Goal: Information Seeking & Learning: Learn about a topic

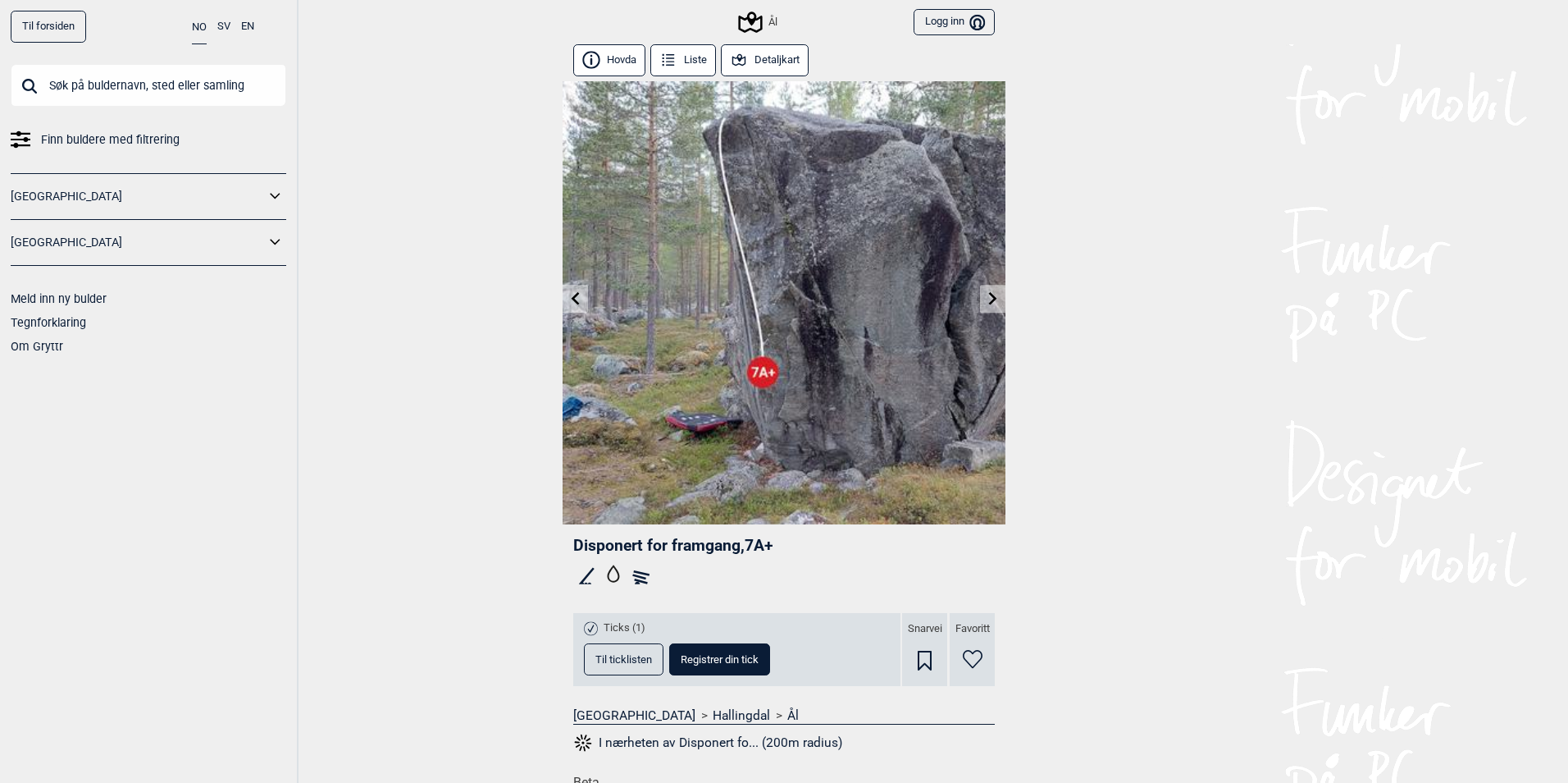
scroll to position [712, 0]
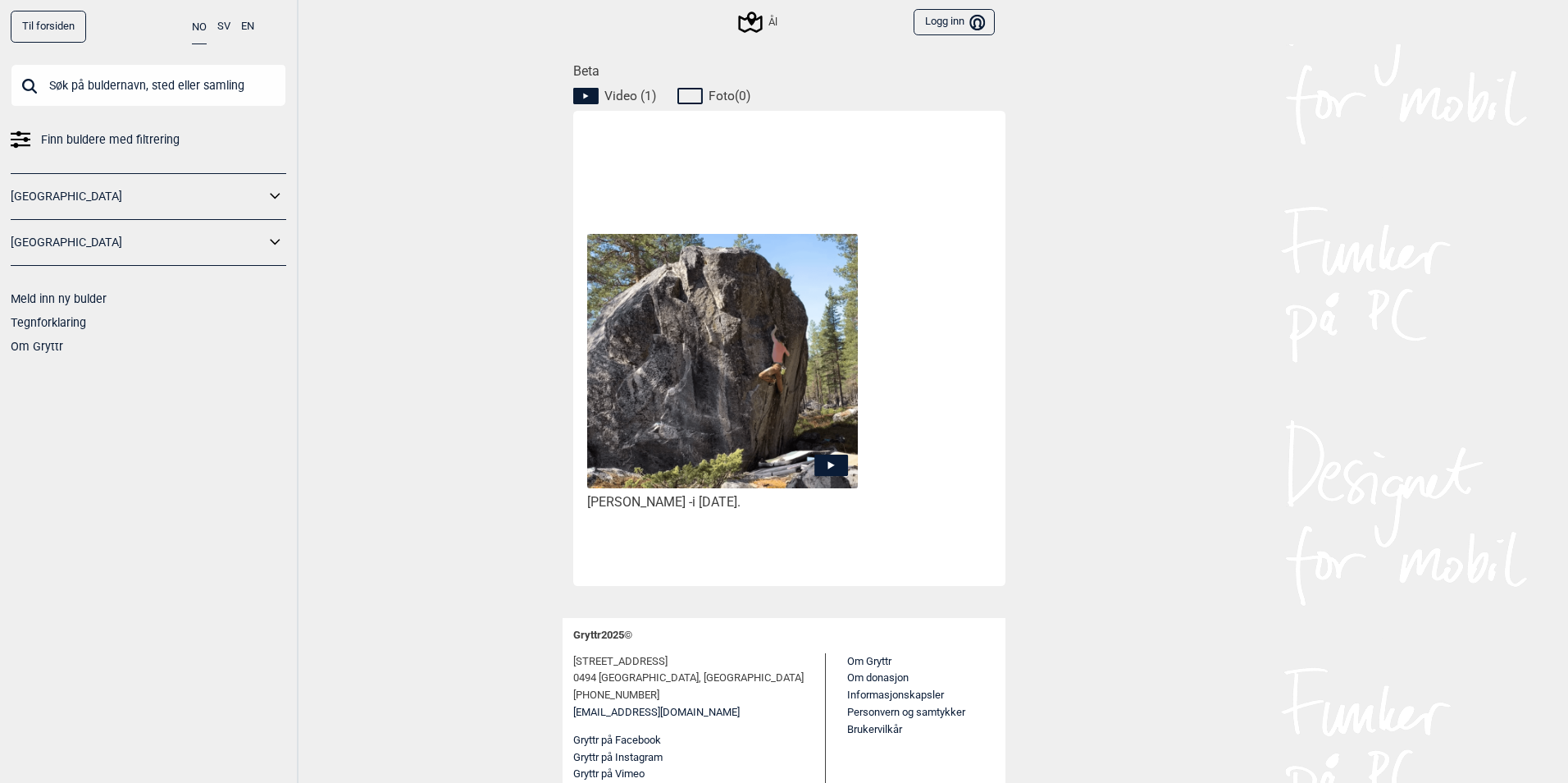
click at [837, 461] on icon at bounding box center [831, 465] width 34 height 21
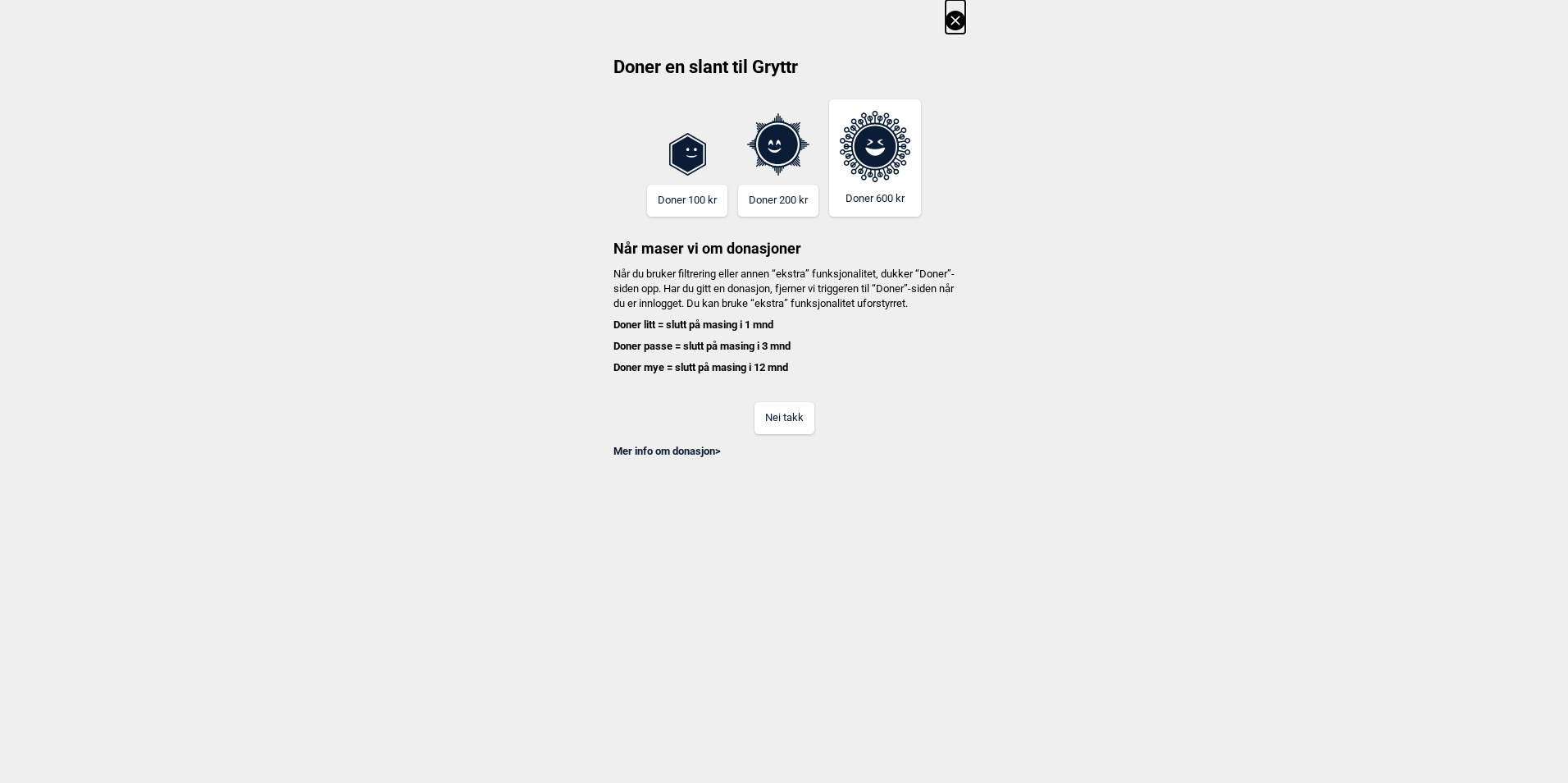
click at [795, 434] on button "Nei takk" at bounding box center [784, 418] width 60 height 32
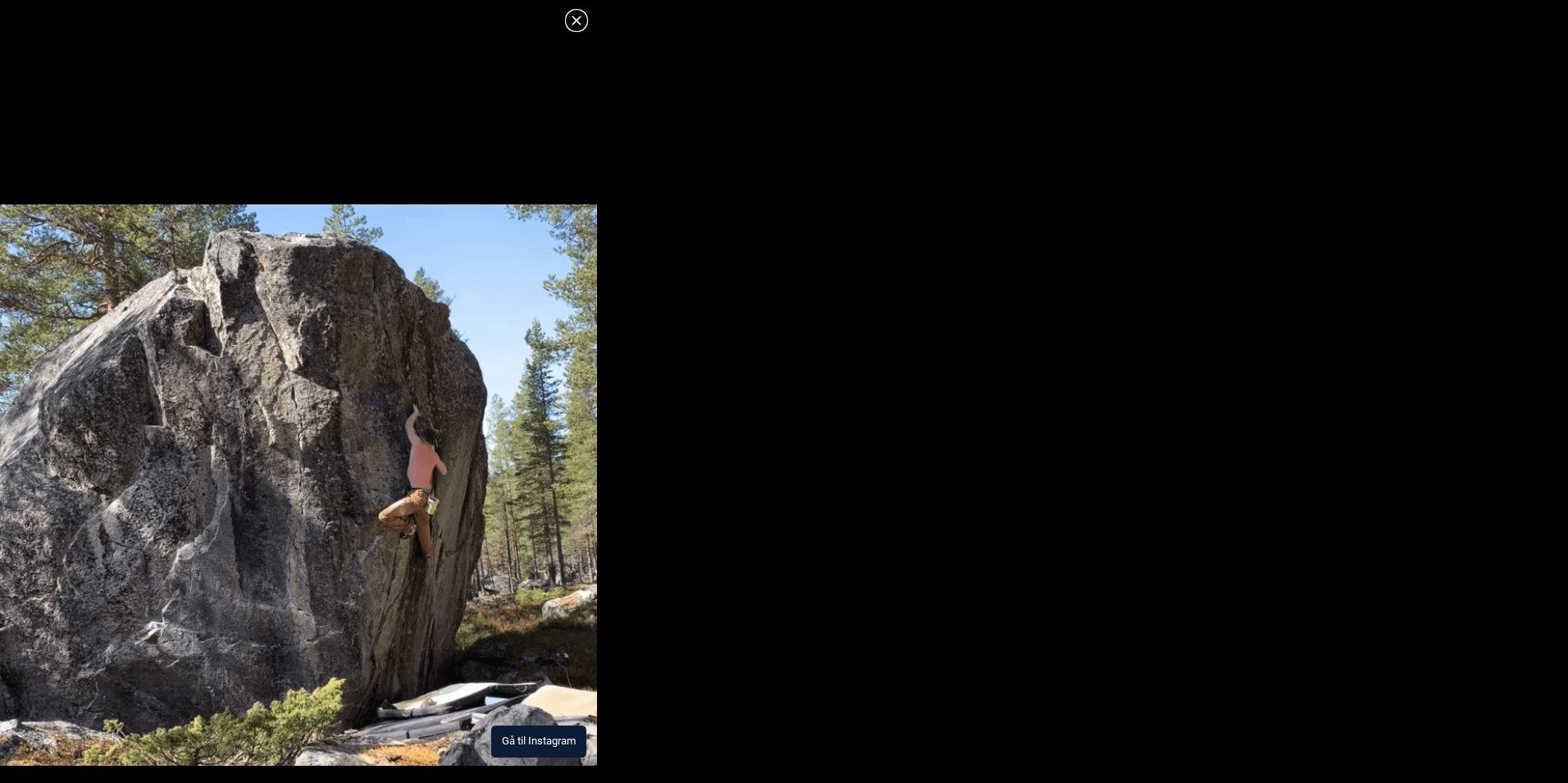
click at [518, 746] on button "Gå til Instagram" at bounding box center [539, 741] width 95 height 32
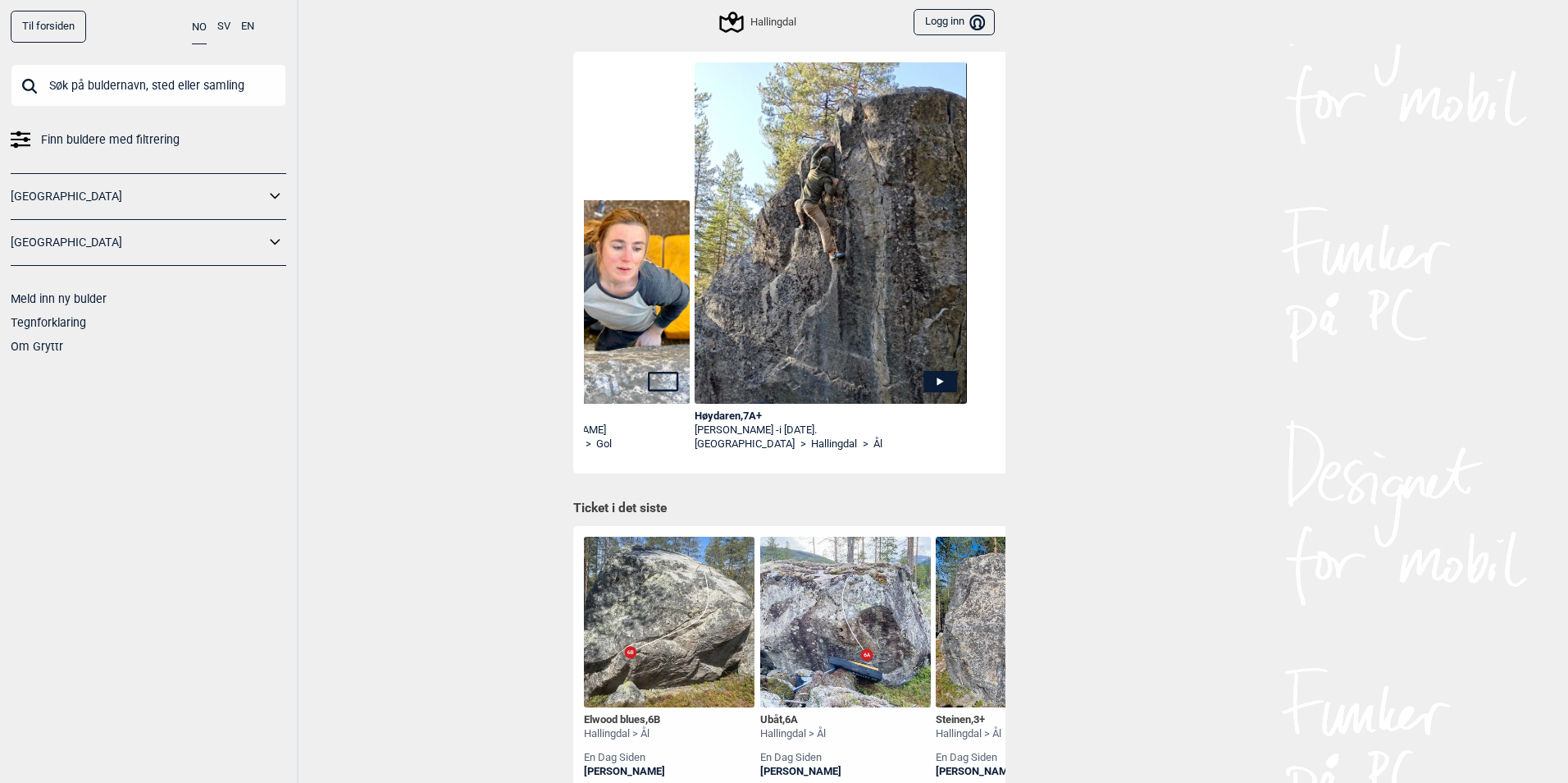
scroll to position [0, 3888]
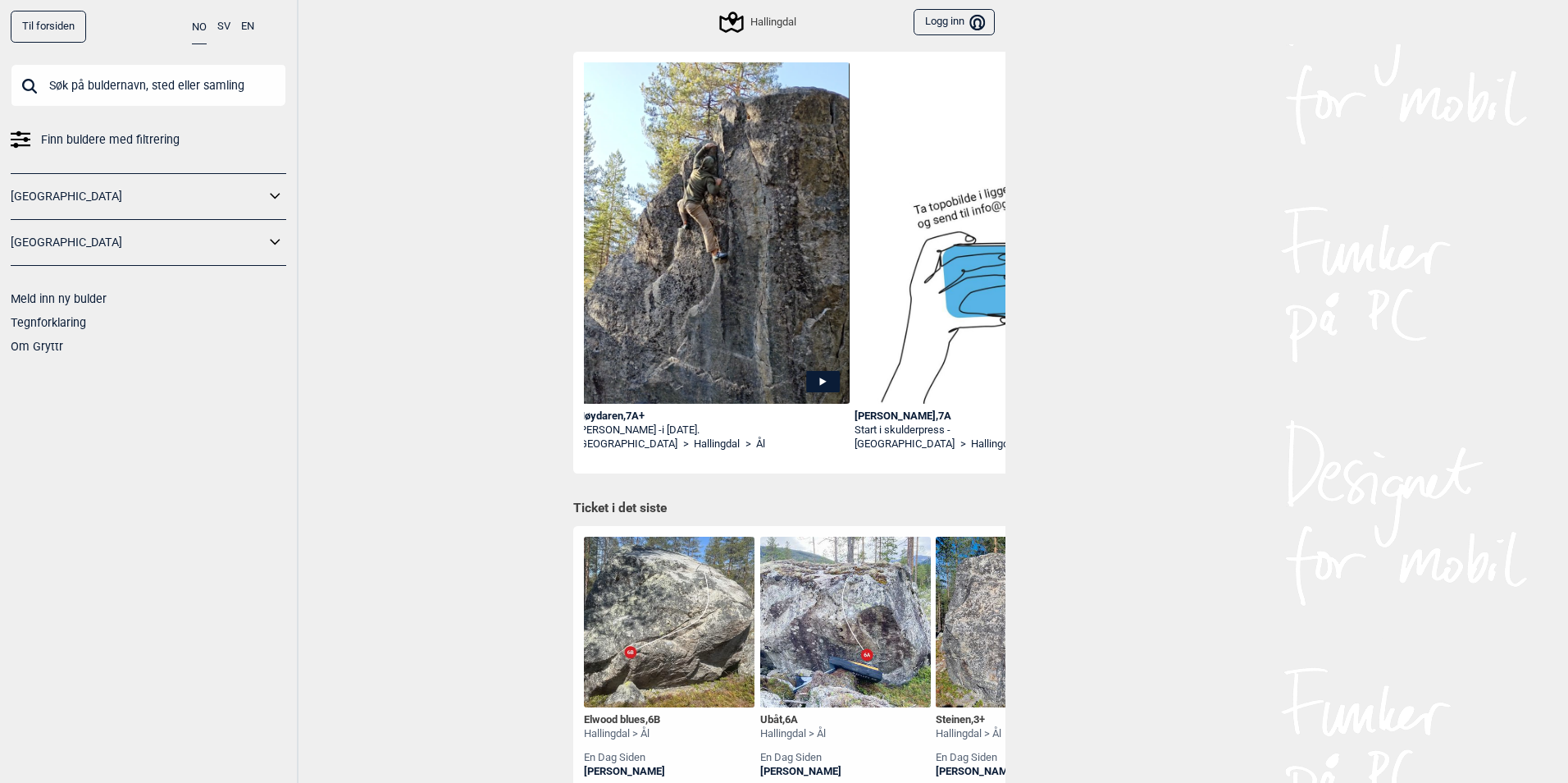
click at [593, 450] on link "[GEOGRAPHIC_DATA]" at bounding box center [627, 444] width 100 height 14
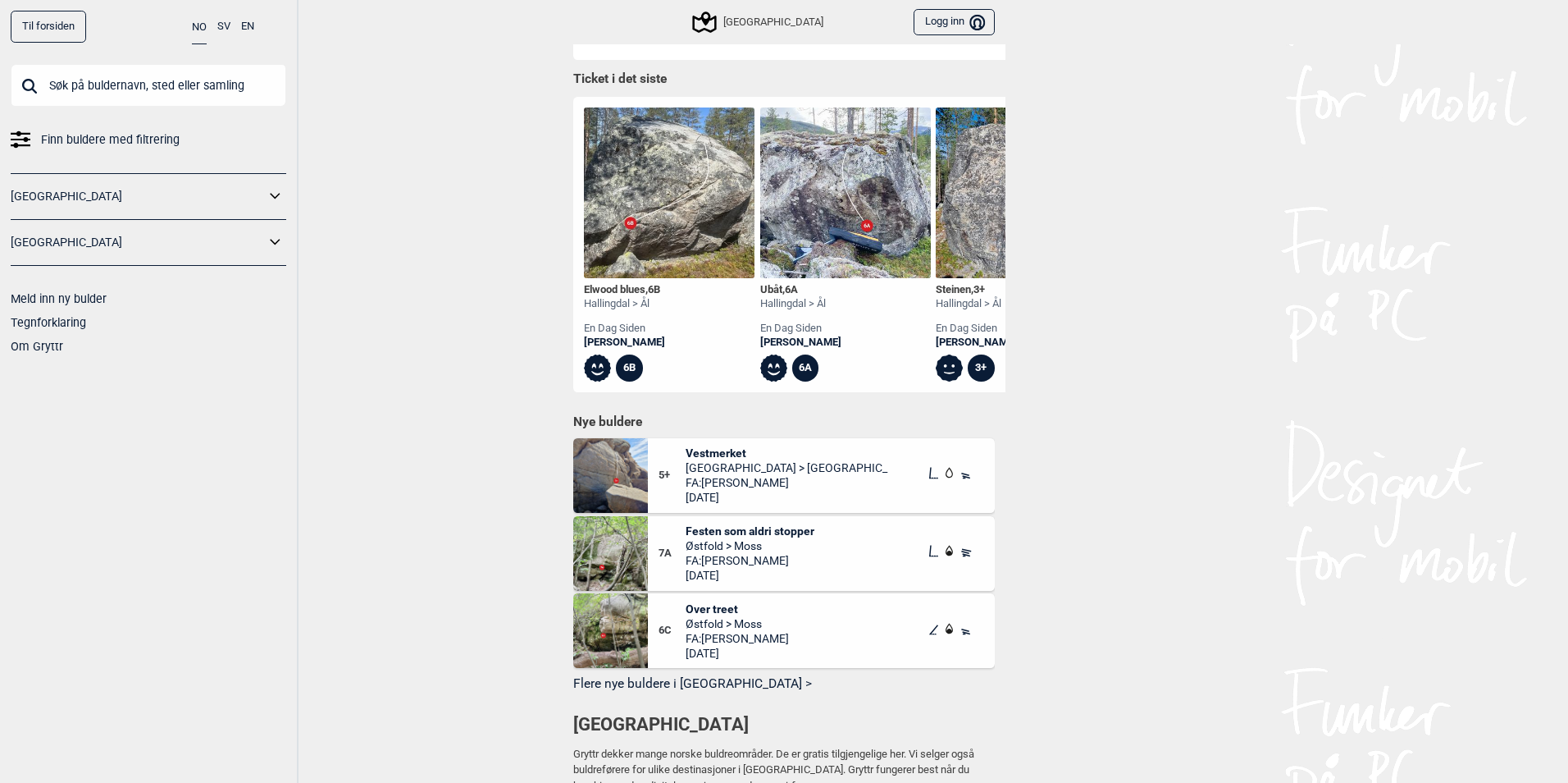
scroll to position [492, 0]
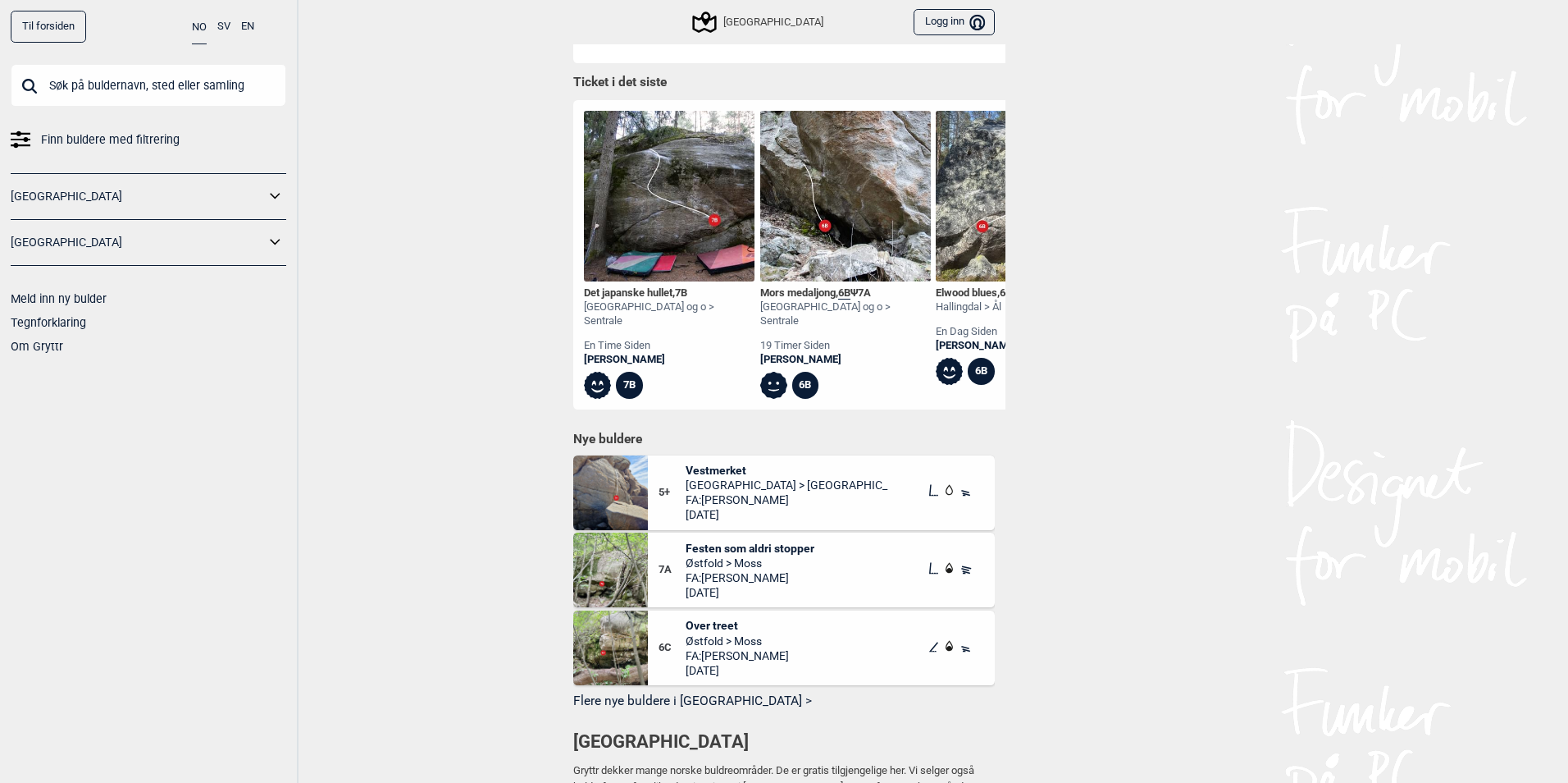
click at [671, 298] on div "Det japanske hullet , 7B" at bounding box center [669, 293] width 171 height 14
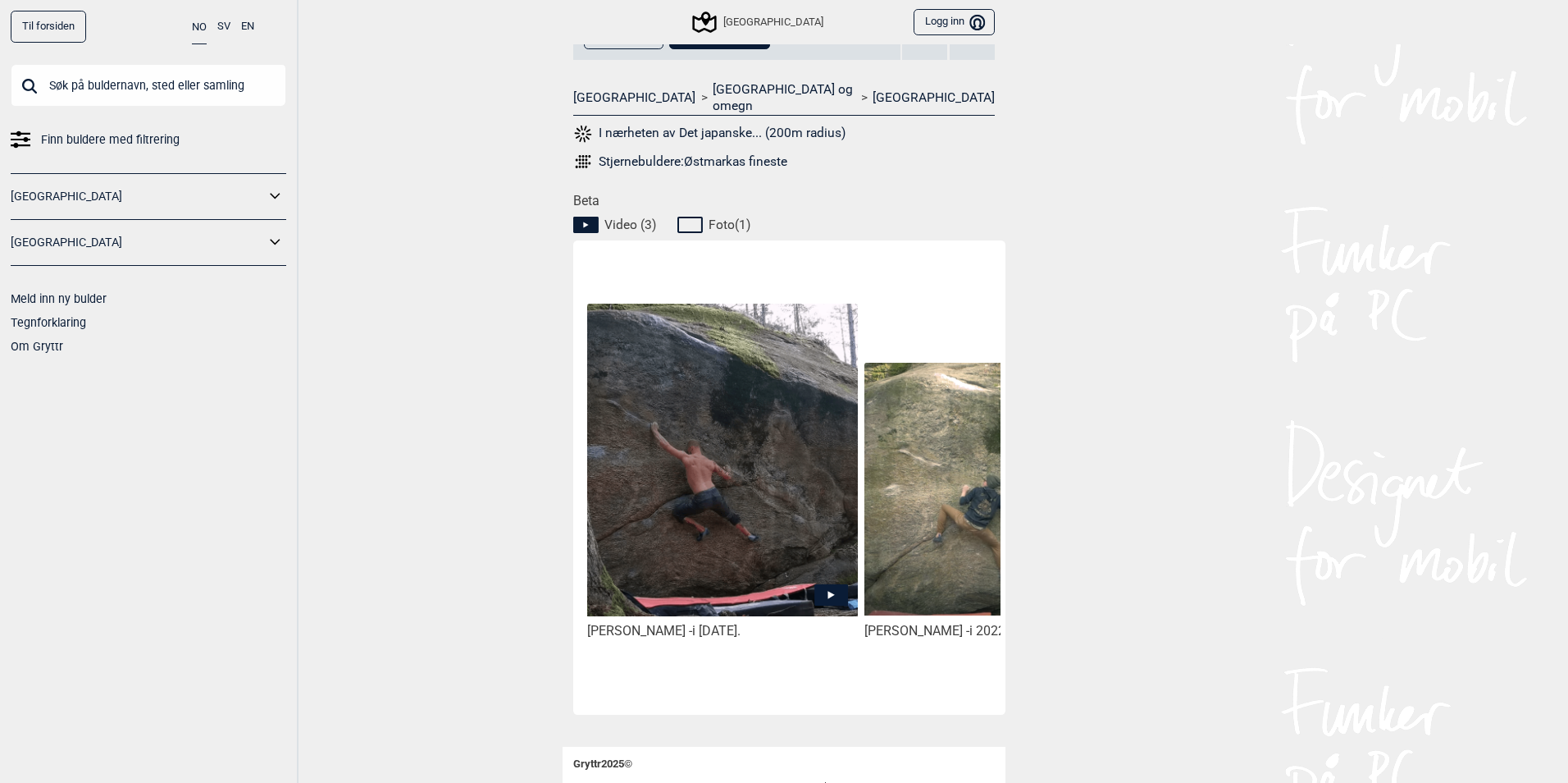
scroll to position [657, 0]
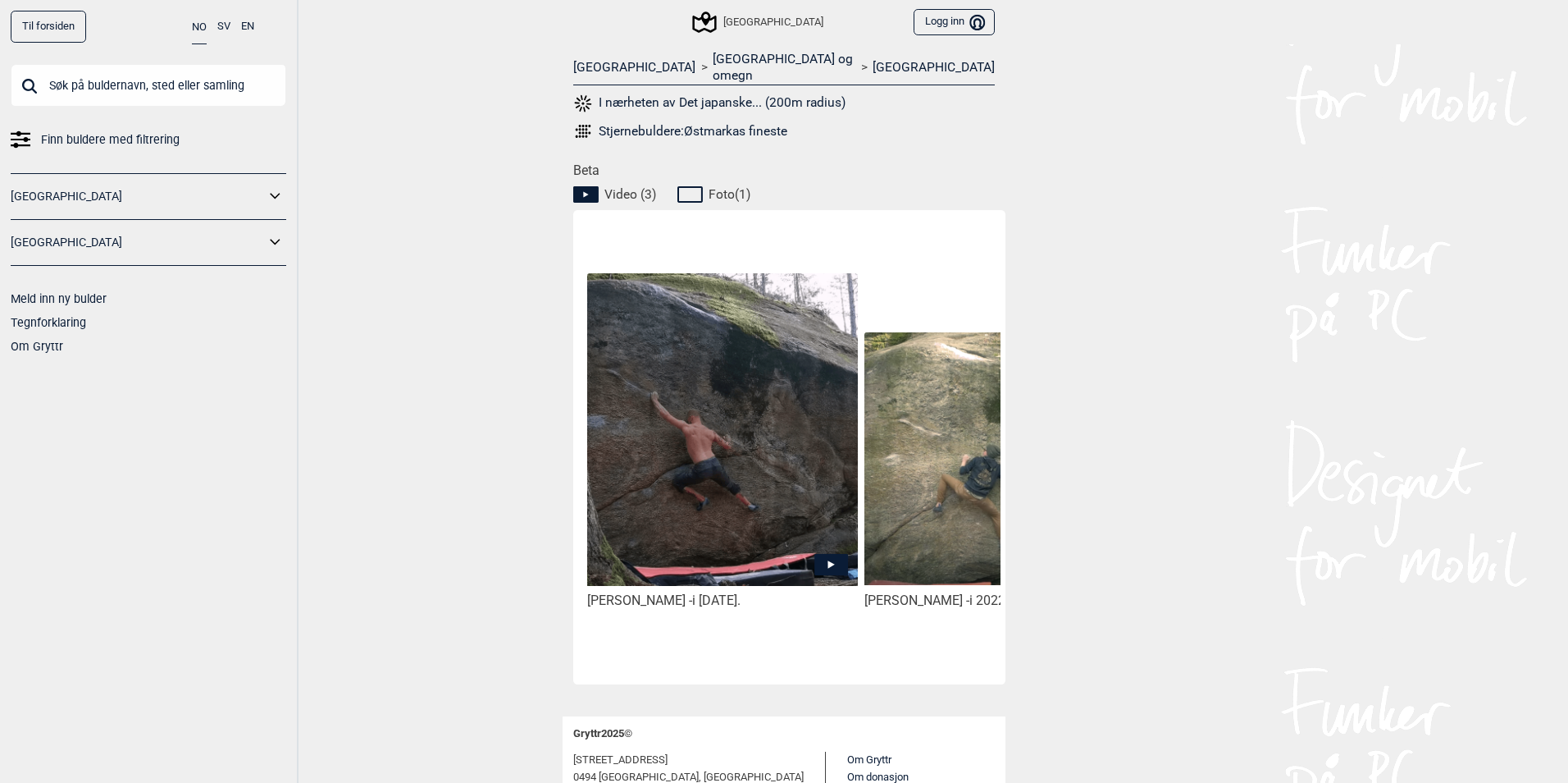
drag, startPoint x: 680, startPoint y: 660, endPoint x: 714, endPoint y: 666, distance: 34.5
click at [714, 666] on div "[PERSON_NAME] - i [DATE]. [PERSON_NAME] - i 2022." at bounding box center [789, 447] width 432 height 475
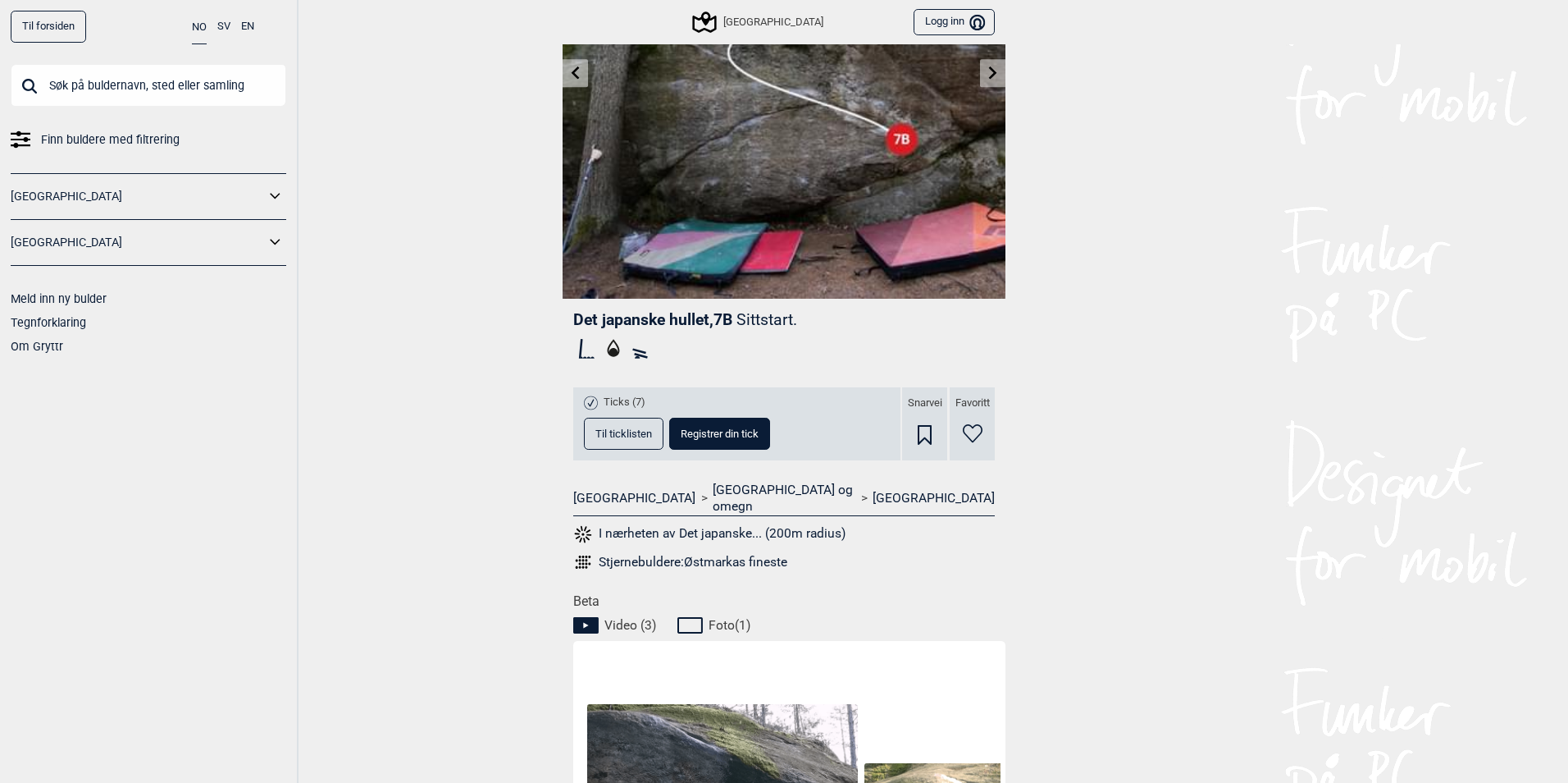
scroll to position [0, 0]
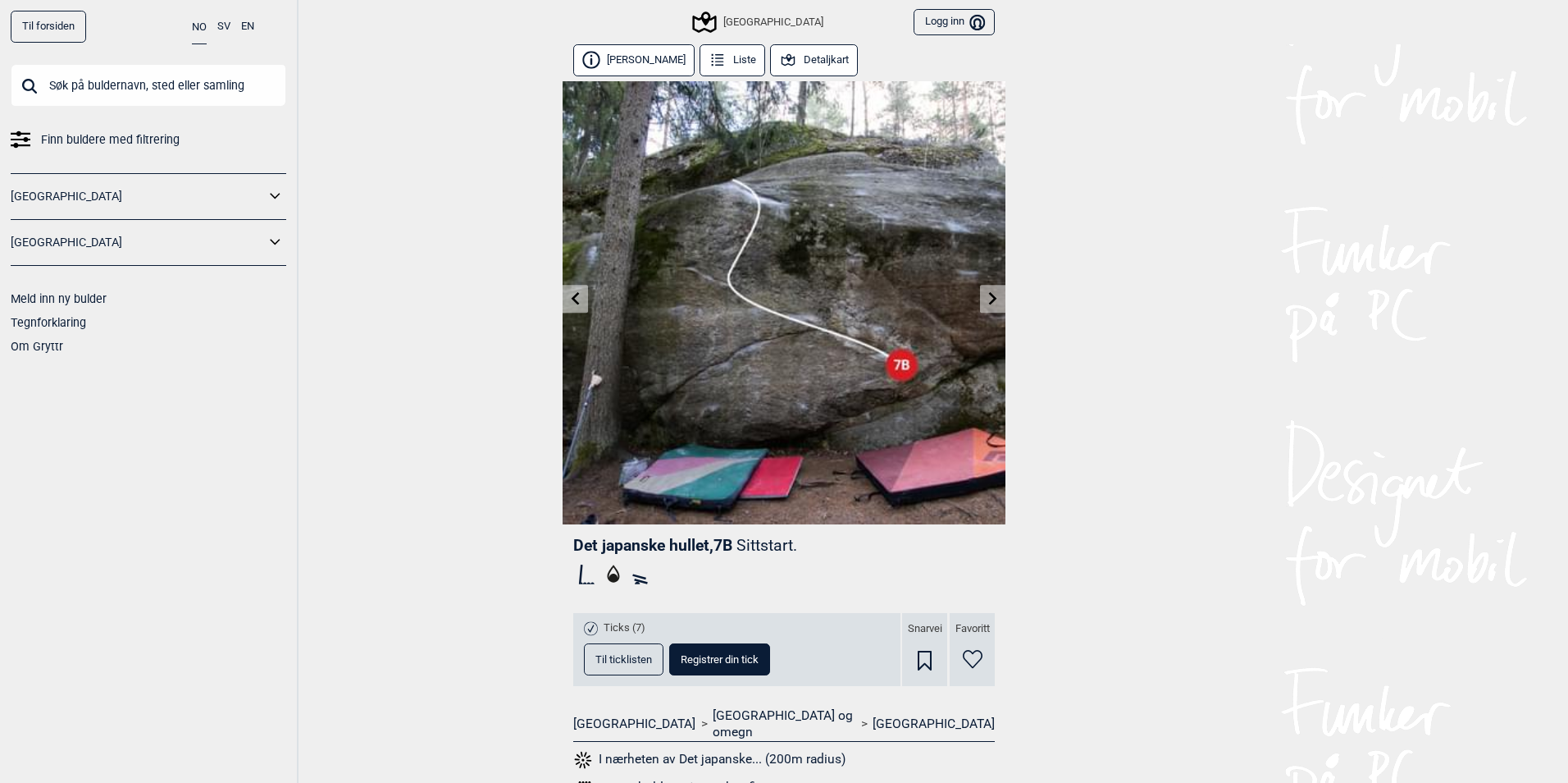
click at [660, 66] on button "[PERSON_NAME]" at bounding box center [633, 60] width 121 height 32
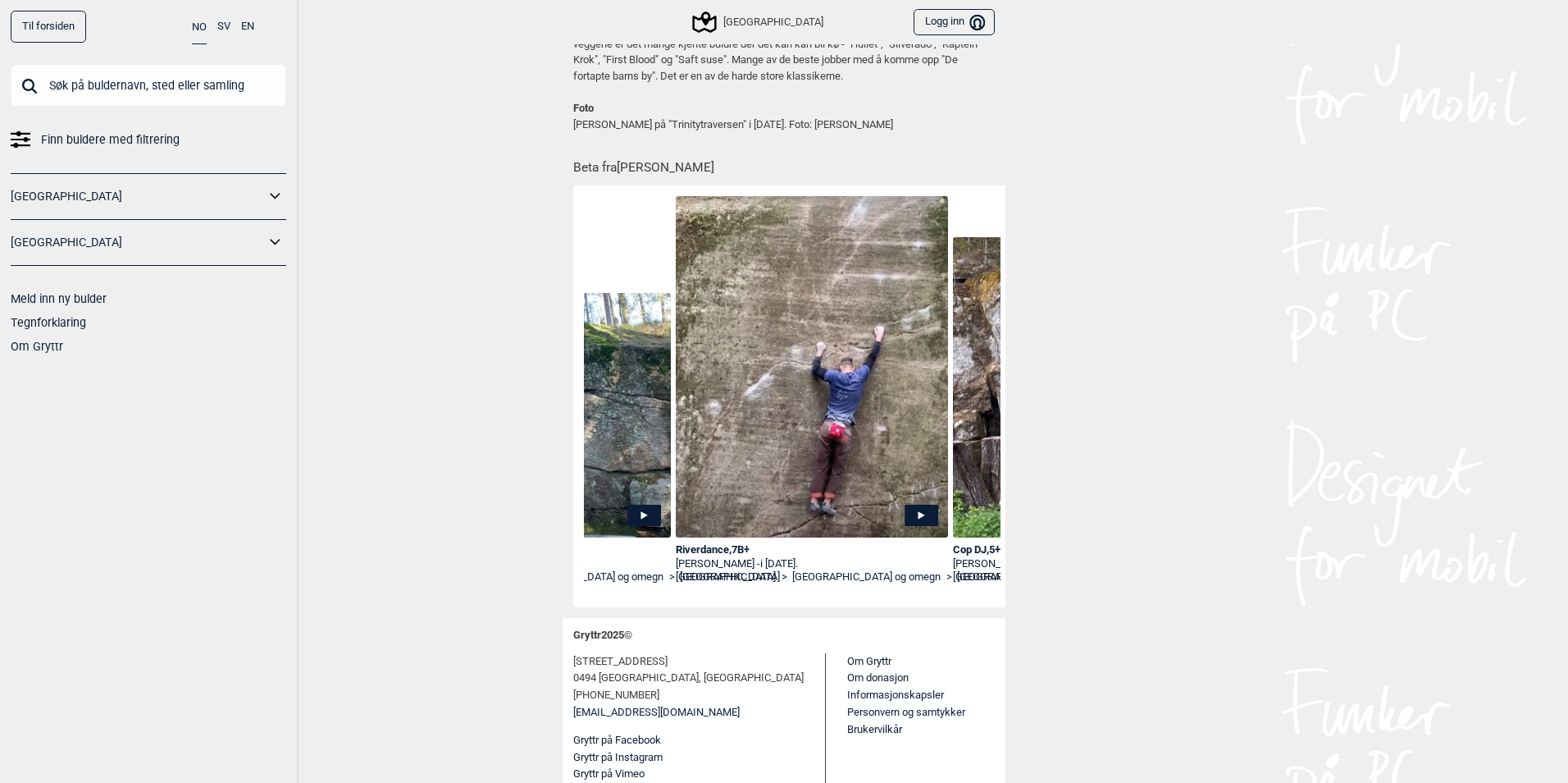
scroll to position [0, 479]
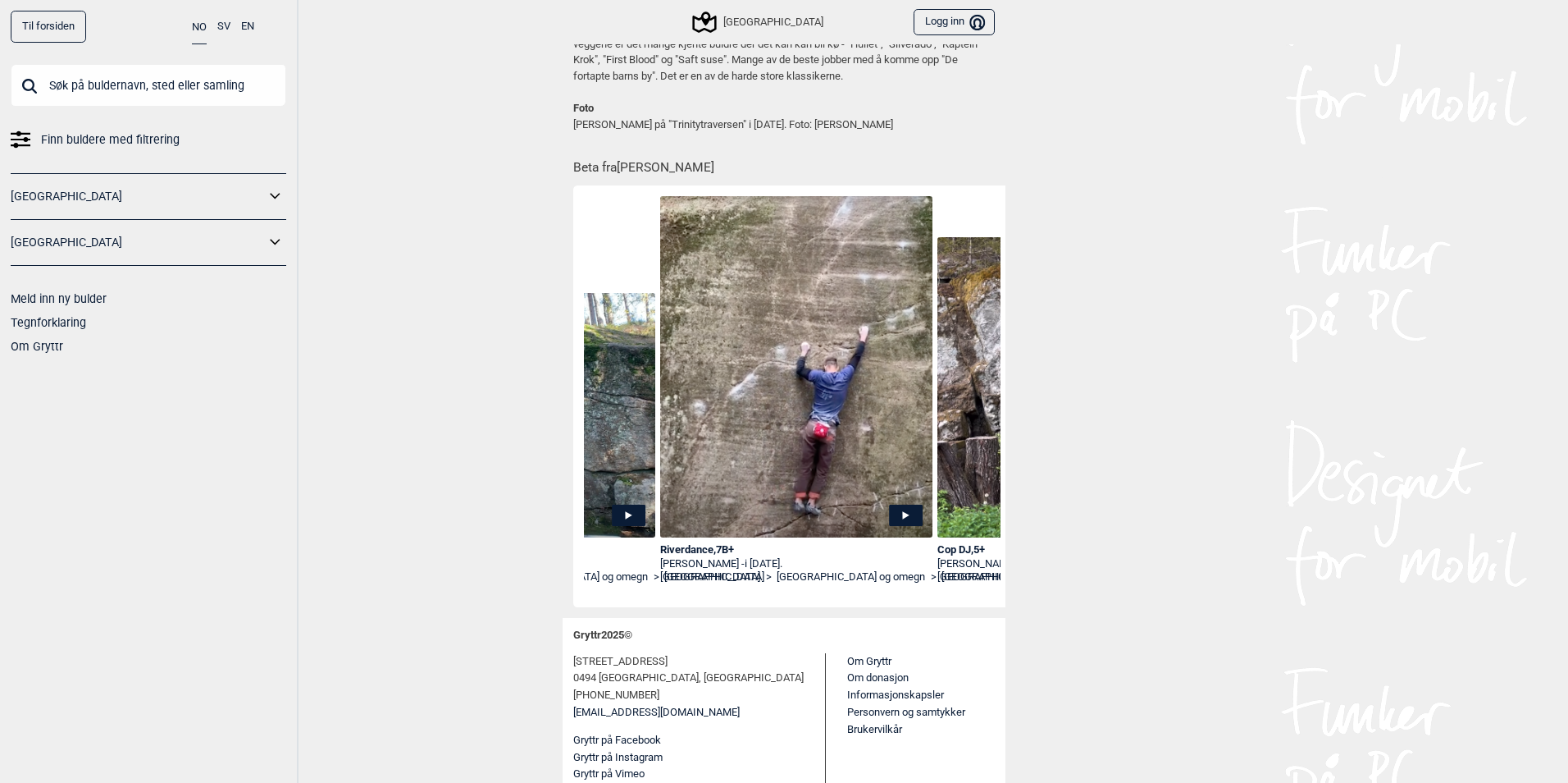
click at [900, 512] on icon at bounding box center [906, 515] width 34 height 21
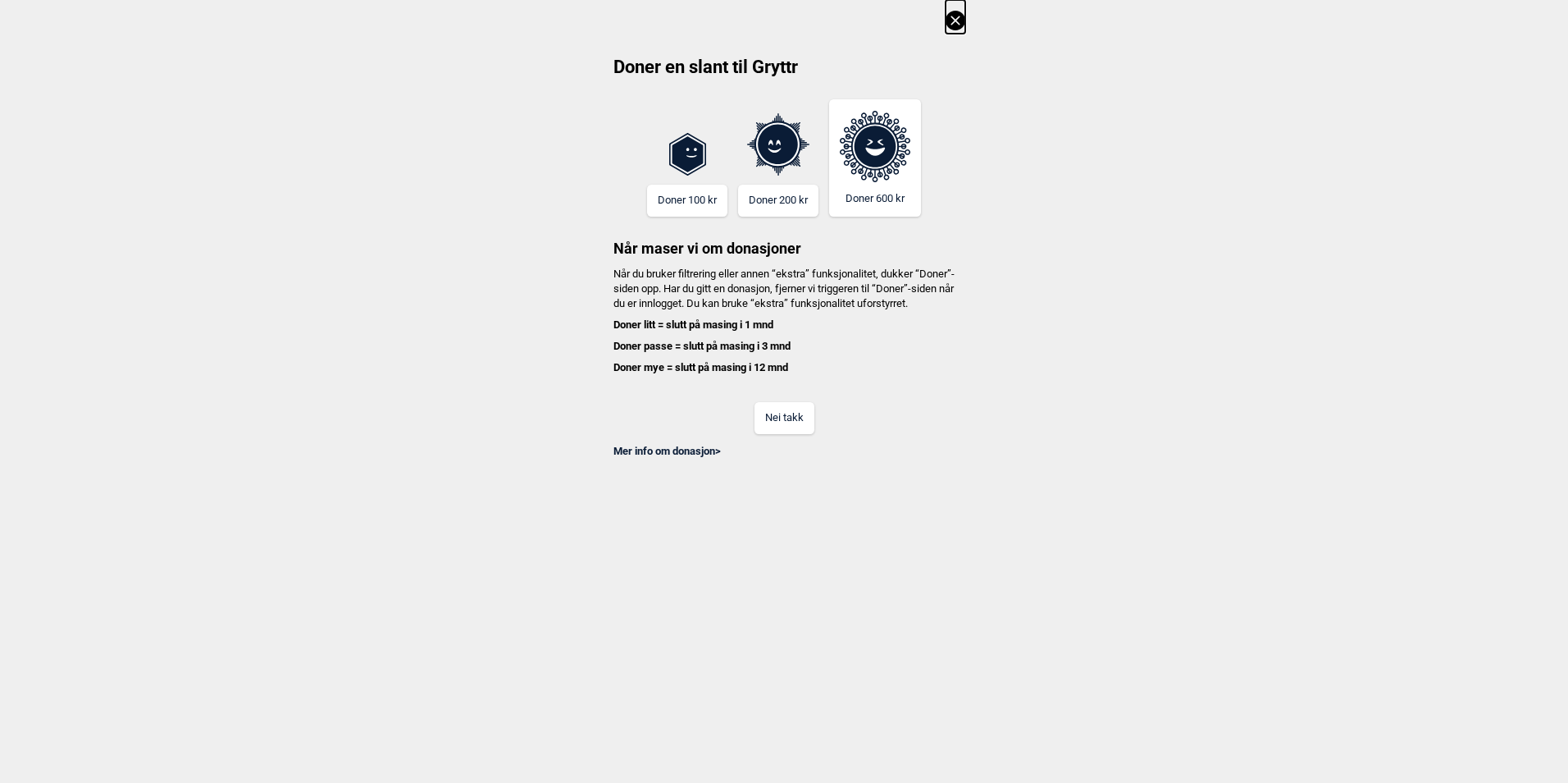
click at [796, 427] on button "Nei takk" at bounding box center [784, 418] width 60 height 32
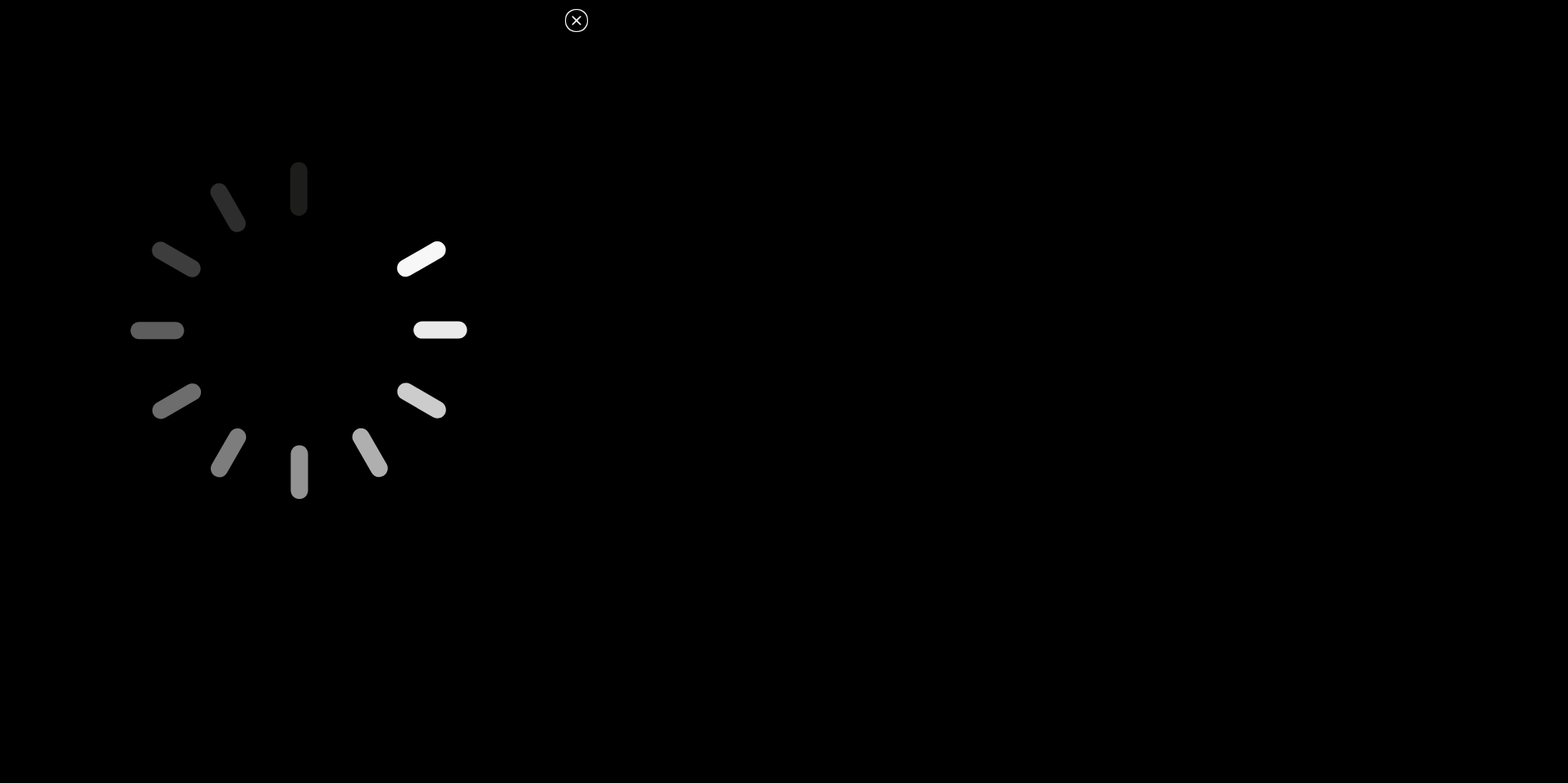
click at [339, 323] on icon at bounding box center [298, 329] width 576 height 576
click at [434, 370] on icon at bounding box center [298, 329] width 576 height 576
drag, startPoint x: 642, startPoint y: 416, endPoint x: 461, endPoint y: 426, distance: 181.3
click at [642, 416] on dialog at bounding box center [784, 391] width 1568 height 783
click at [284, 395] on icon at bounding box center [298, 329] width 576 height 576
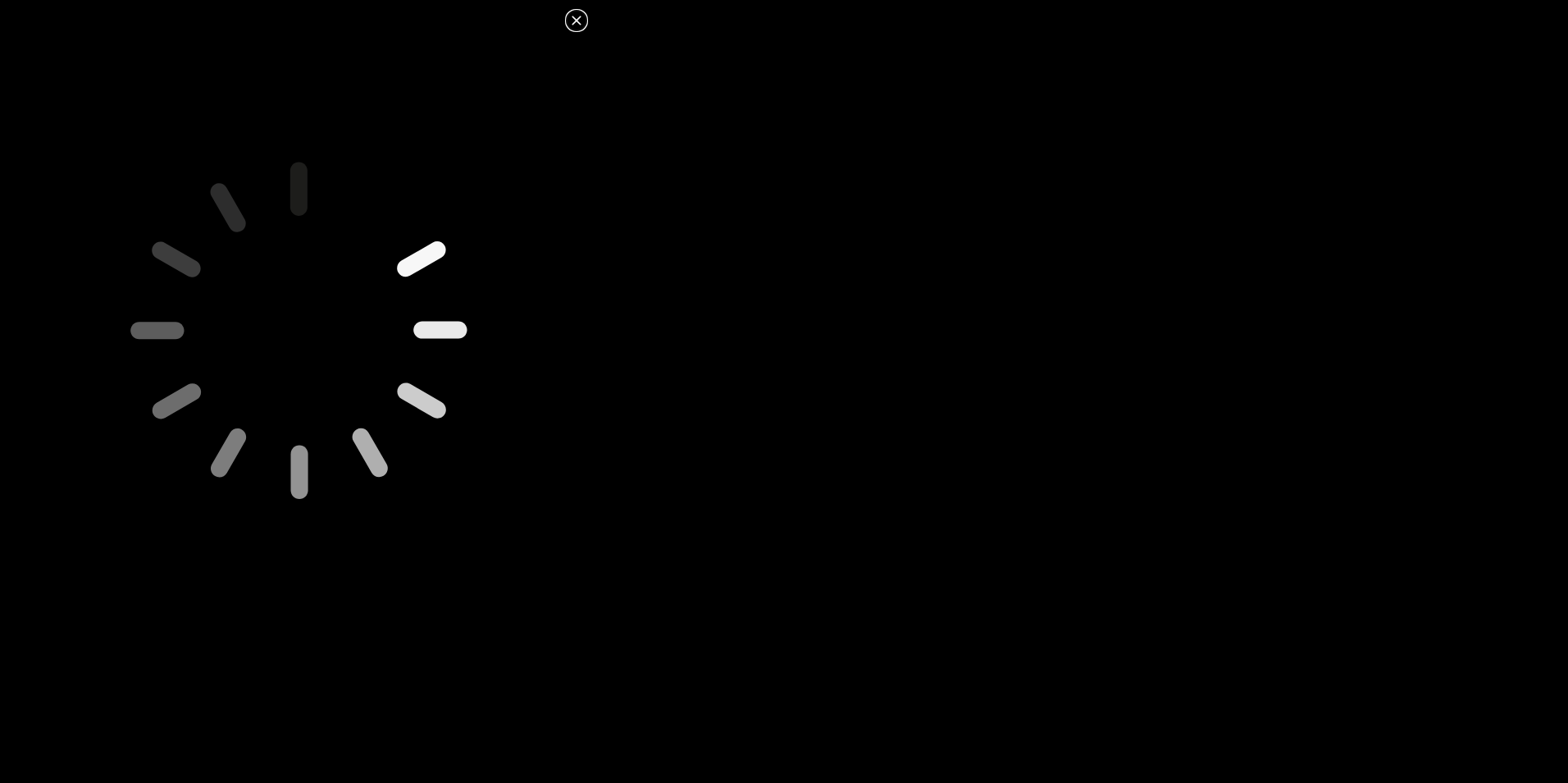
drag, startPoint x: 567, startPoint y: 36, endPoint x: 576, endPoint y: 28, distance: 12.0
click at [570, 31] on div at bounding box center [298, 331] width 597 height 602
click at [576, 27] on icon at bounding box center [577, 20] width 20 height 20
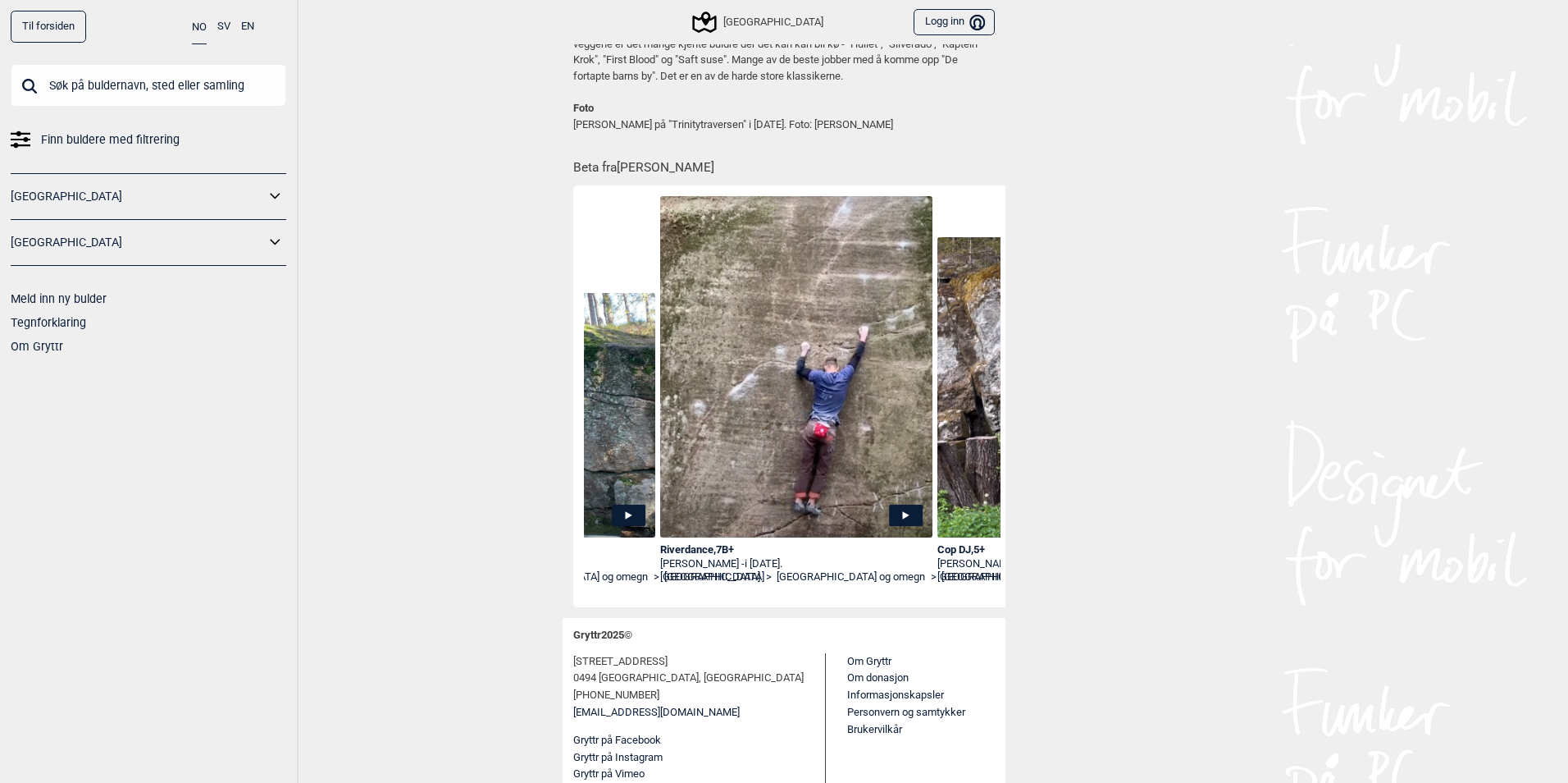
click at [902, 515] on icon at bounding box center [906, 516] width 7 height 9
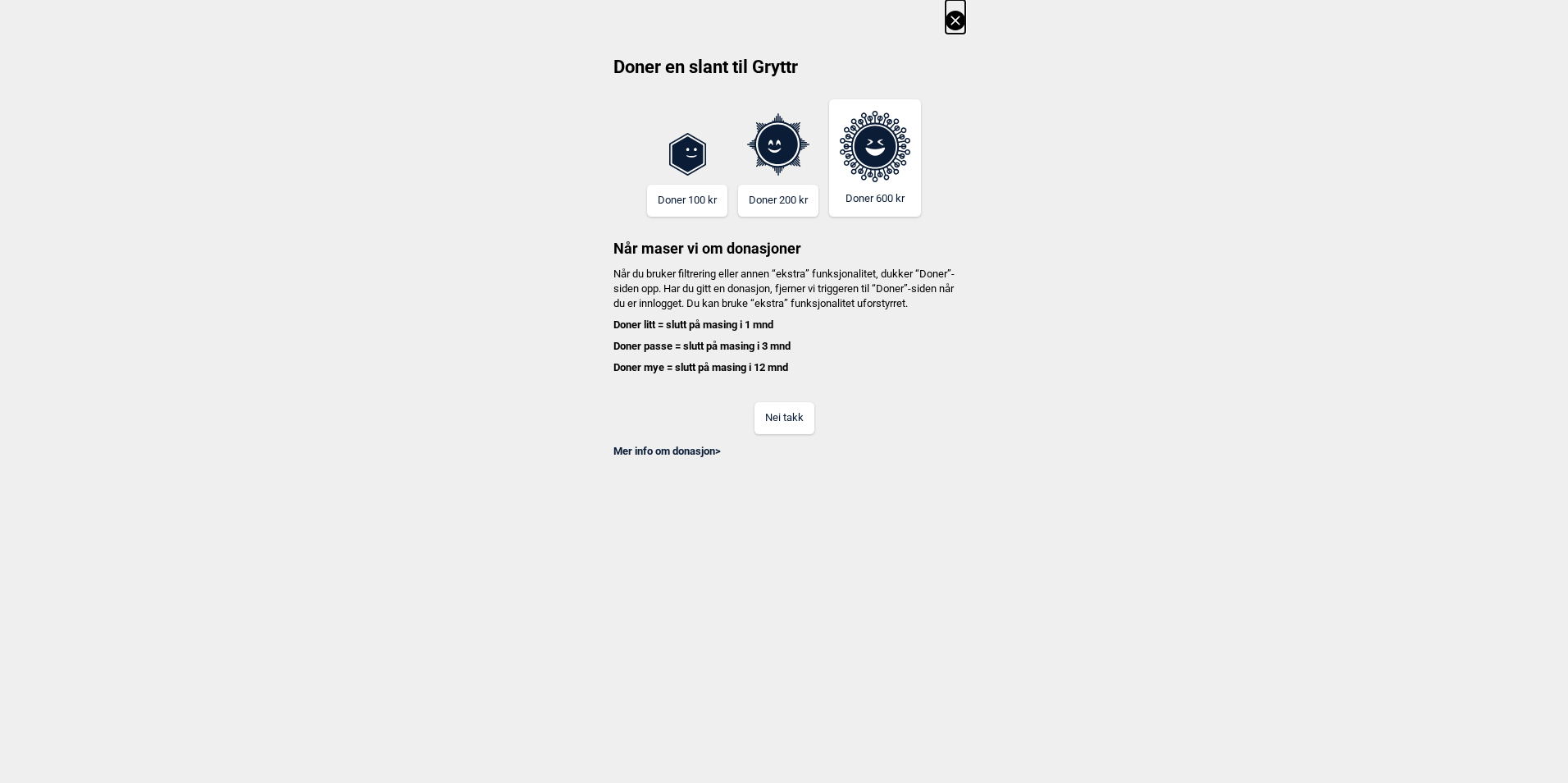
click at [962, 23] on icon at bounding box center [955, 20] width 20 height 20
